Goal: Navigation & Orientation: Find specific page/section

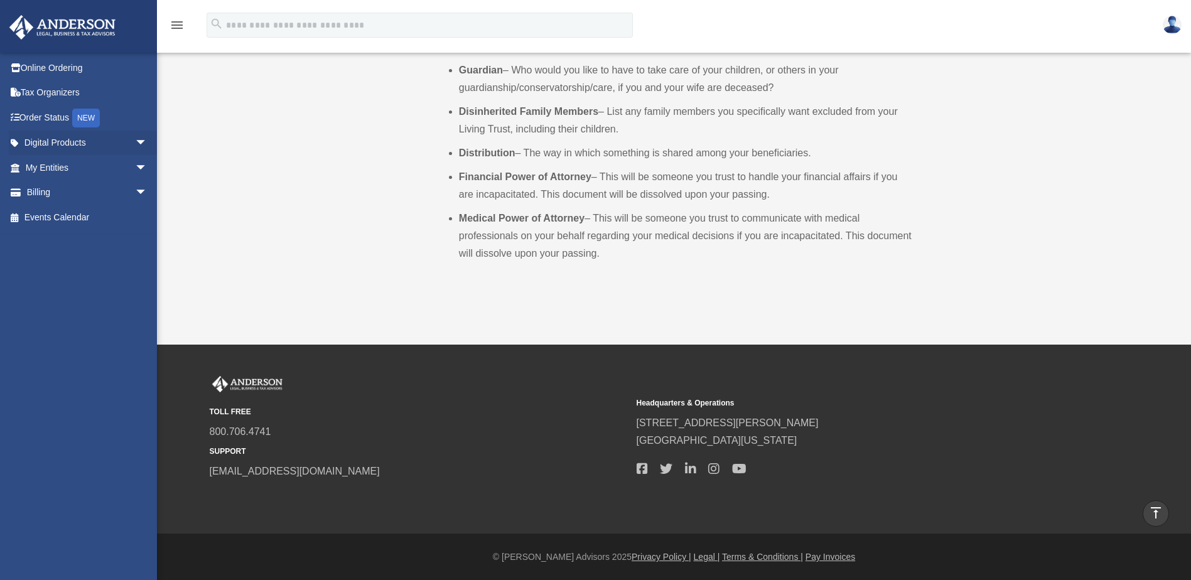
scroll to position [976, 0]
click at [135, 144] on span "arrow_drop_down" at bounding box center [147, 144] width 25 height 26
click at [70, 169] on div "Tax Toolbox" at bounding box center [97, 168] width 107 height 16
click at [135, 267] on span "arrow_drop_down" at bounding box center [147, 267] width 25 height 26
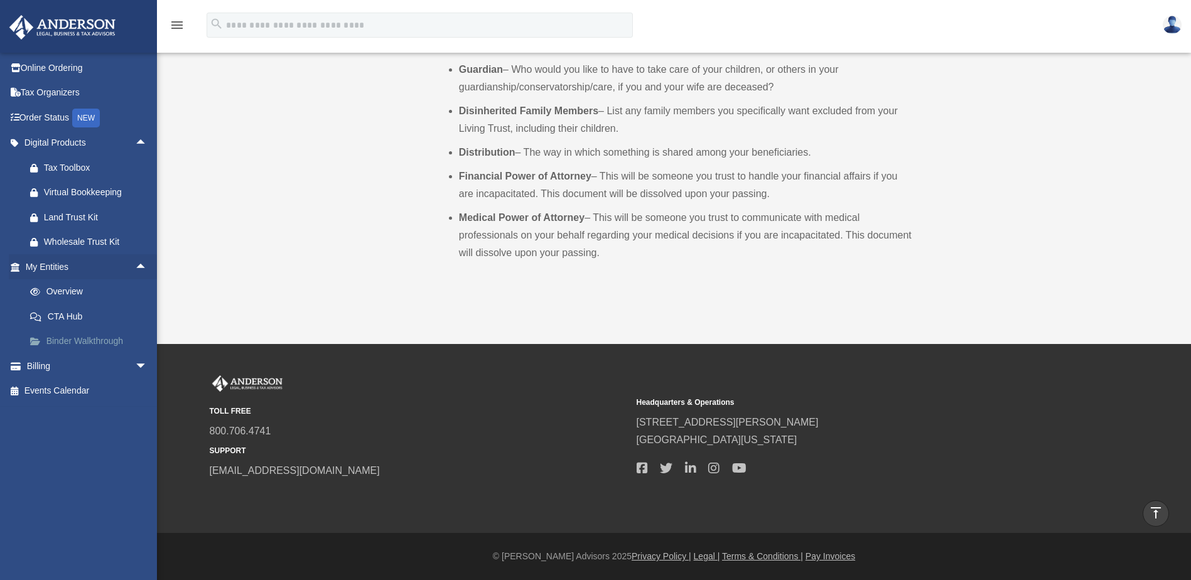
click at [78, 336] on link "Binder Walkthrough" at bounding box center [92, 341] width 149 height 25
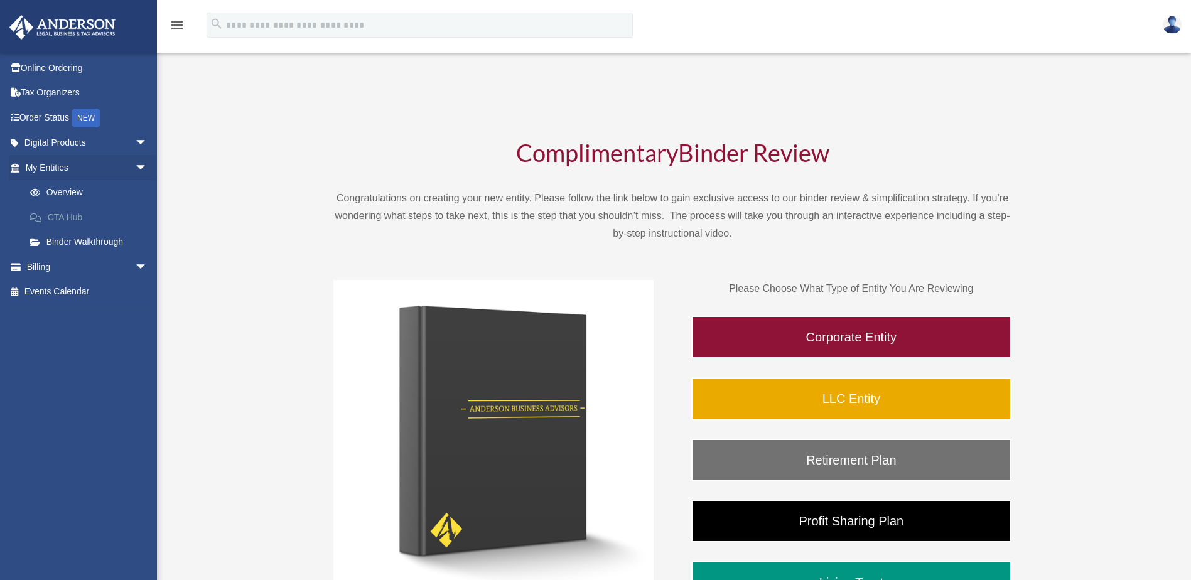
click at [70, 213] on link "CTA Hub" at bounding box center [92, 217] width 149 height 25
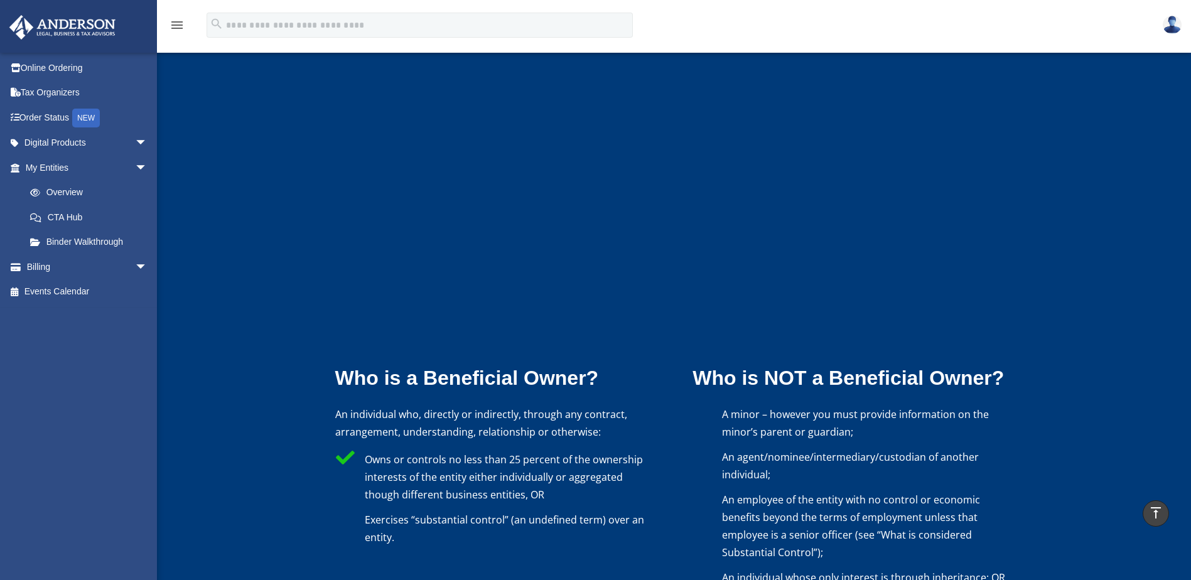
scroll to position [2323, 0]
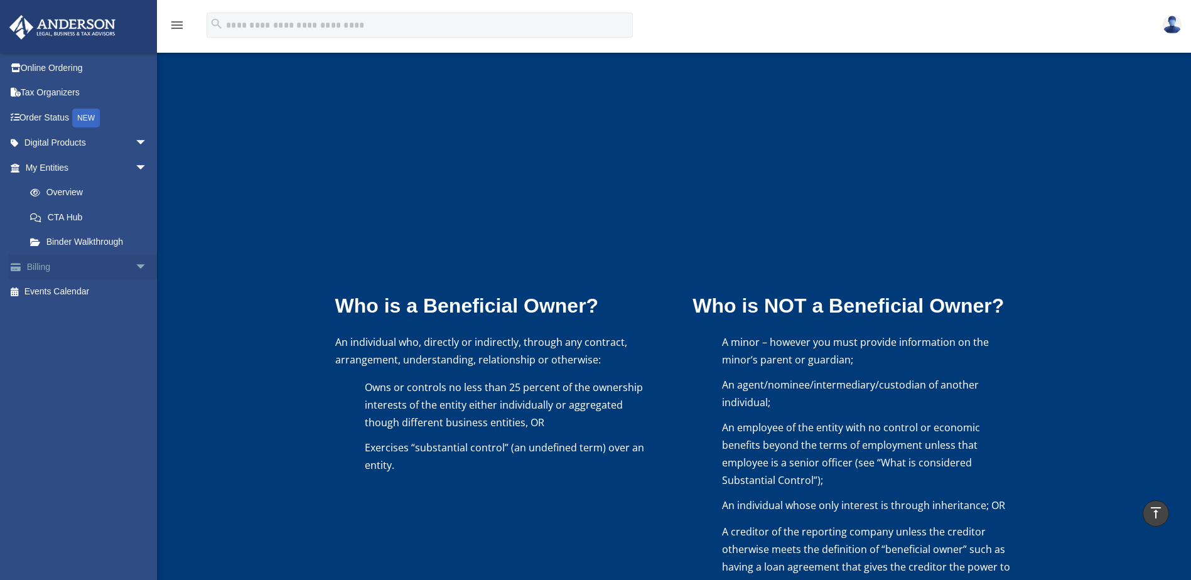
click at [135, 268] on span "arrow_drop_down" at bounding box center [147, 267] width 25 height 26
click at [73, 291] on link "$ Open Invoices" at bounding box center [92, 292] width 149 height 26
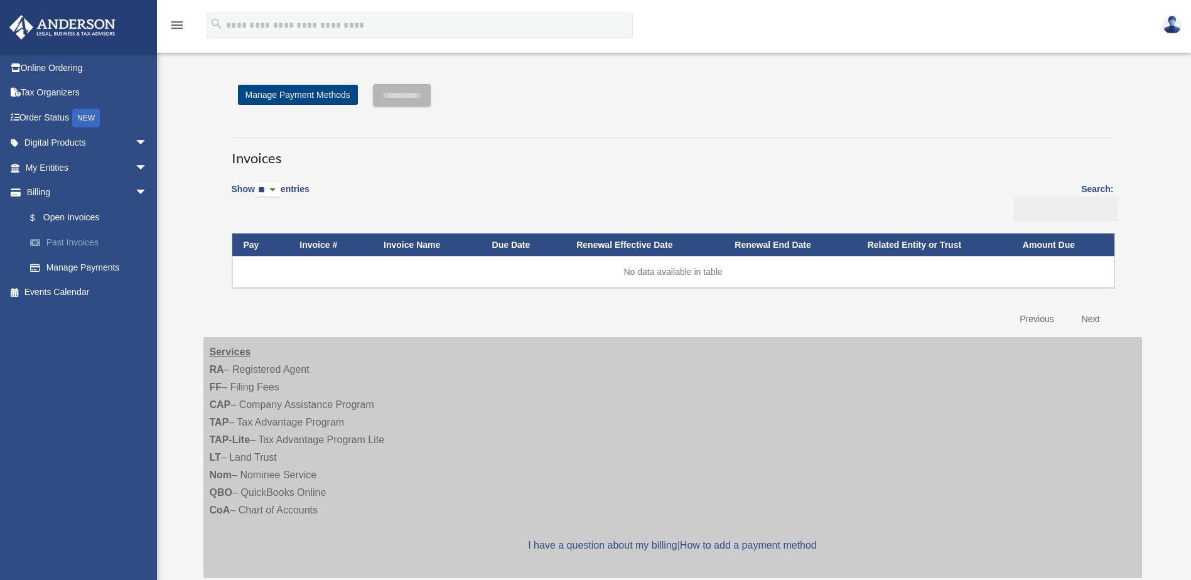
click at [81, 241] on link "Past Invoices" at bounding box center [92, 242] width 149 height 25
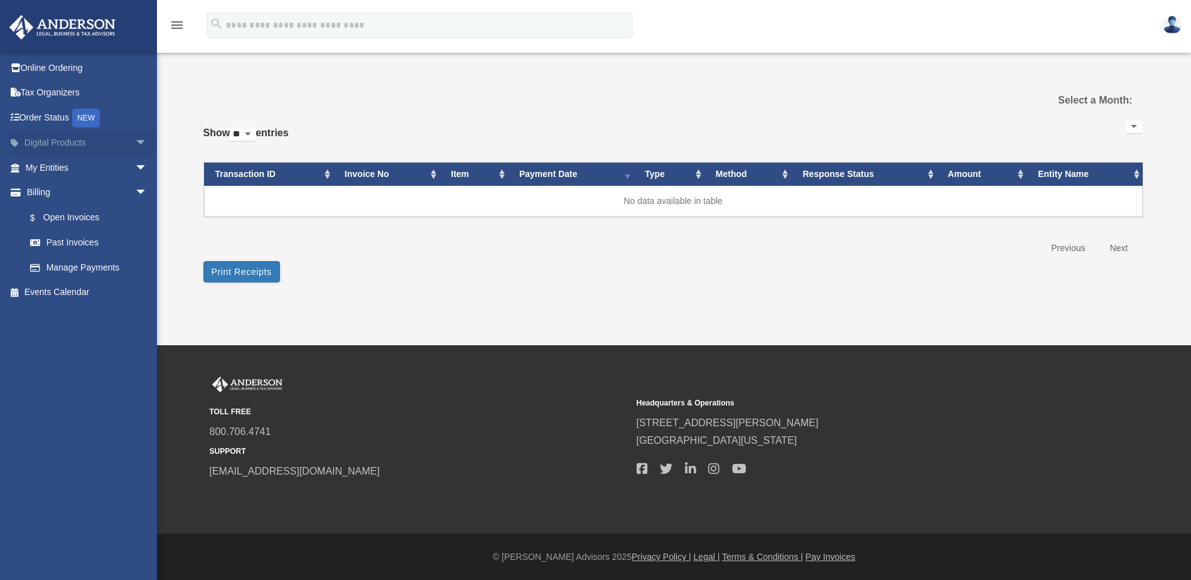
click at [135, 138] on span "arrow_drop_down" at bounding box center [147, 144] width 25 height 26
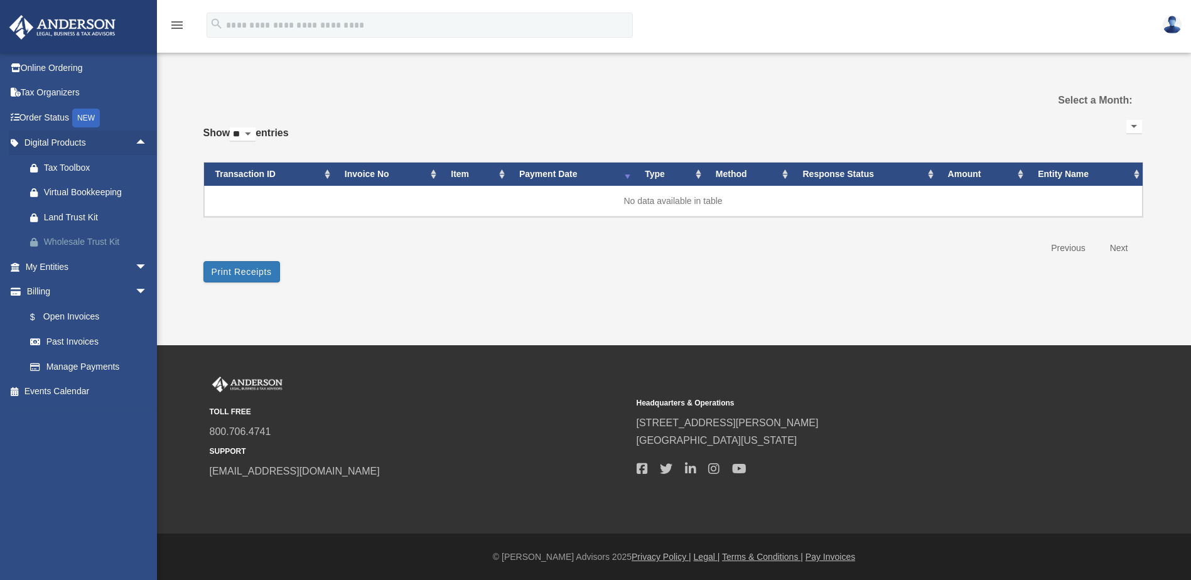
click at [86, 237] on div "Wholesale Trust Kit" at bounding box center [97, 242] width 107 height 16
